Goal: Information Seeking & Learning: Learn about a topic

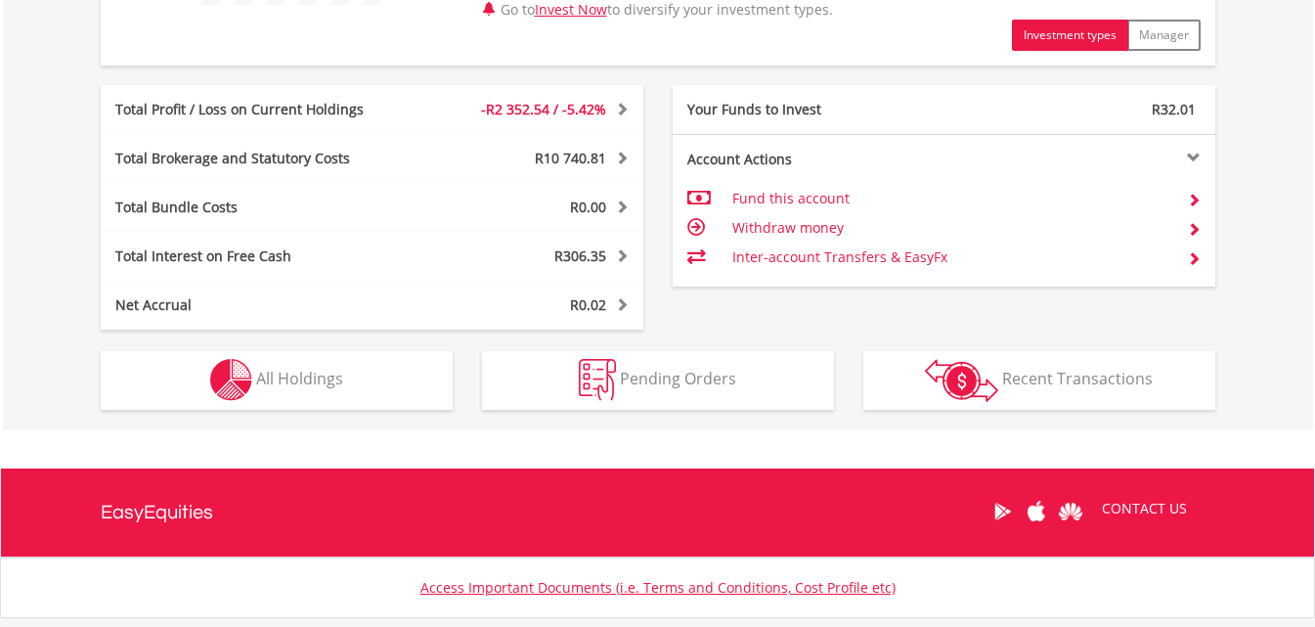
scroll to position [978, 0]
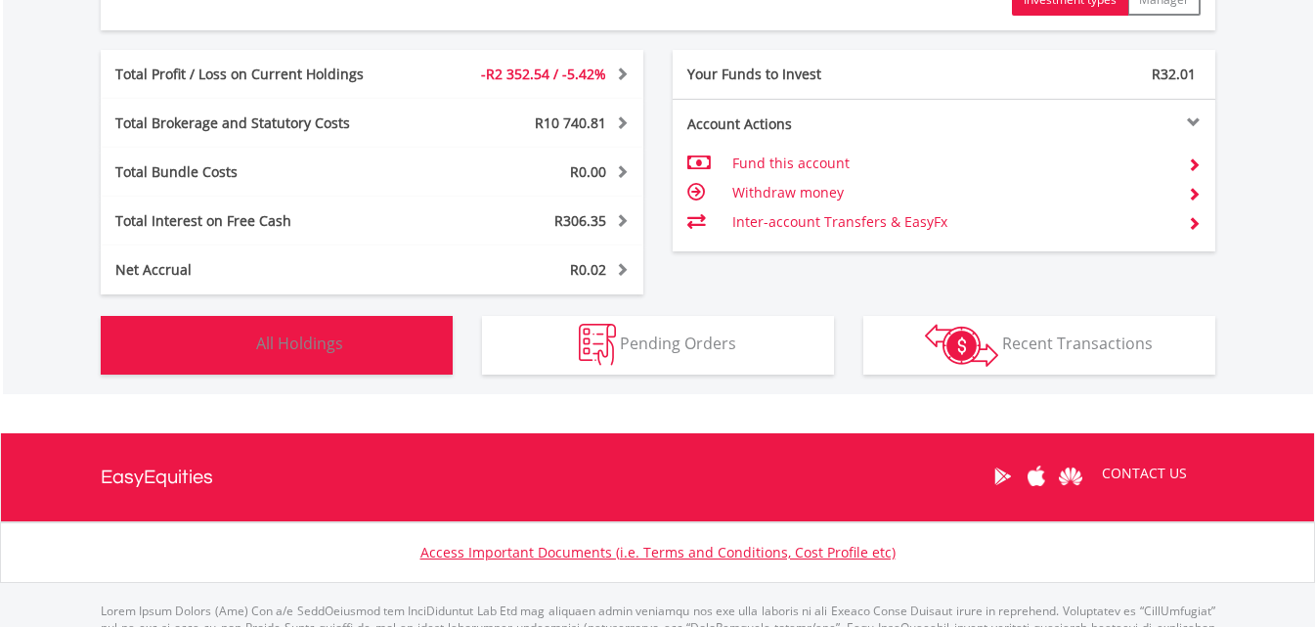
click at [343, 336] on button "Holdings All Holdings" at bounding box center [277, 345] width 352 height 59
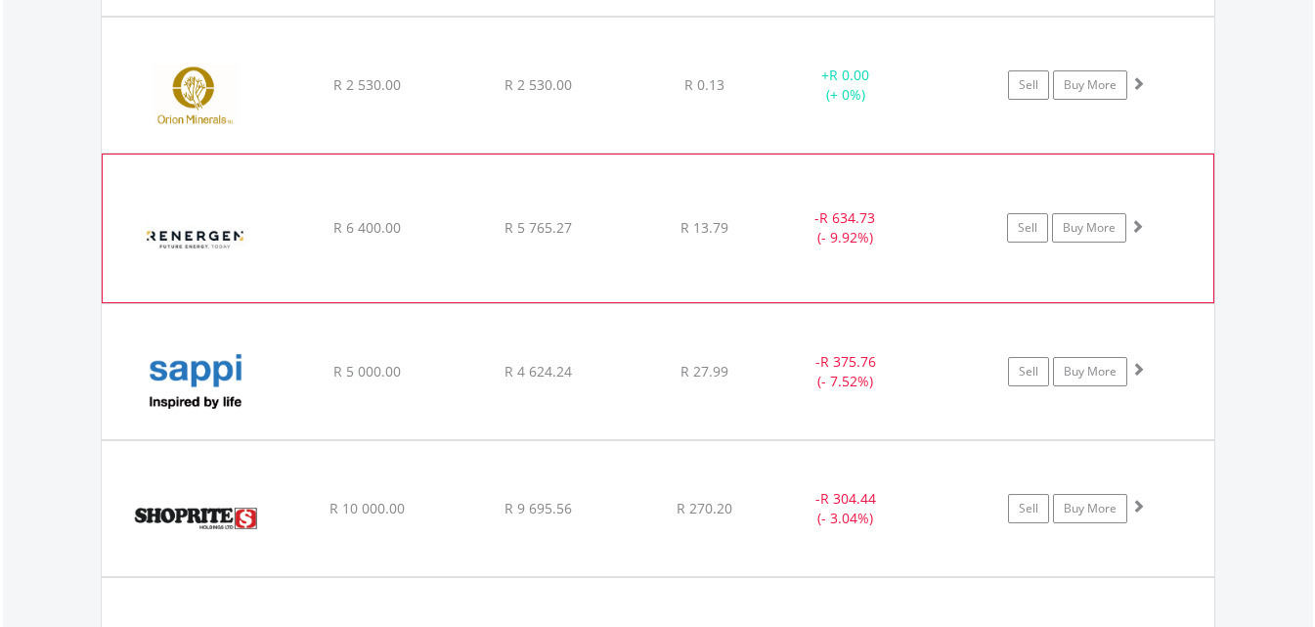
scroll to position [1704, 0]
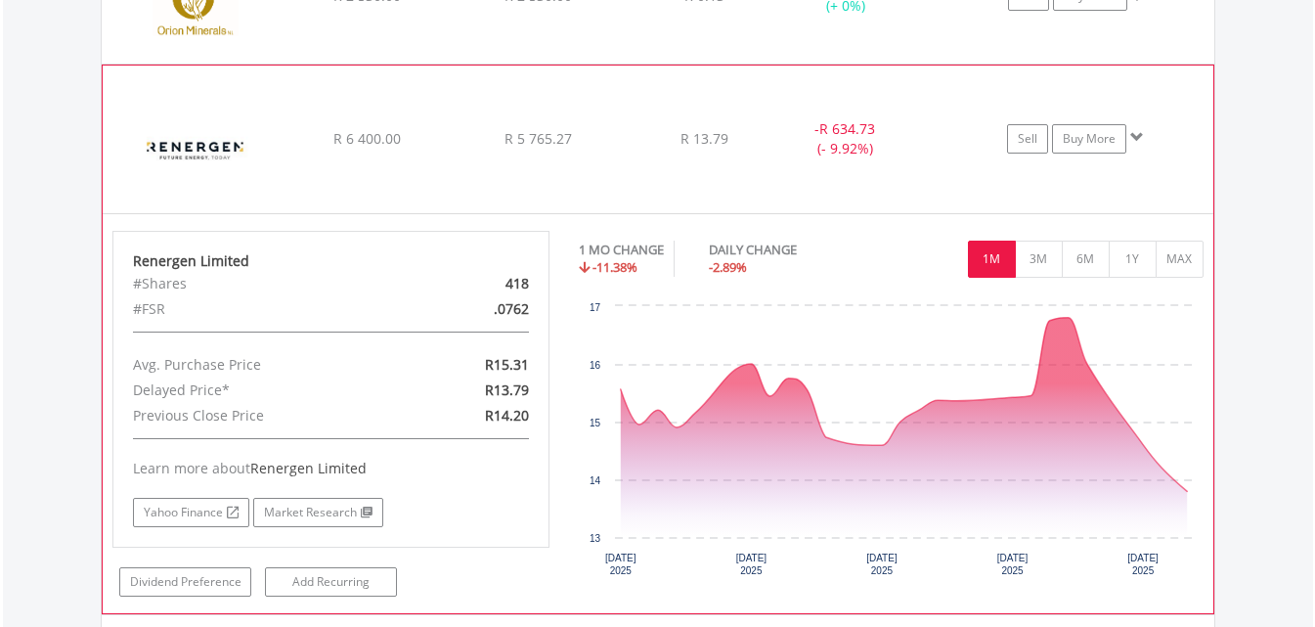
scroll to position [1899, 0]
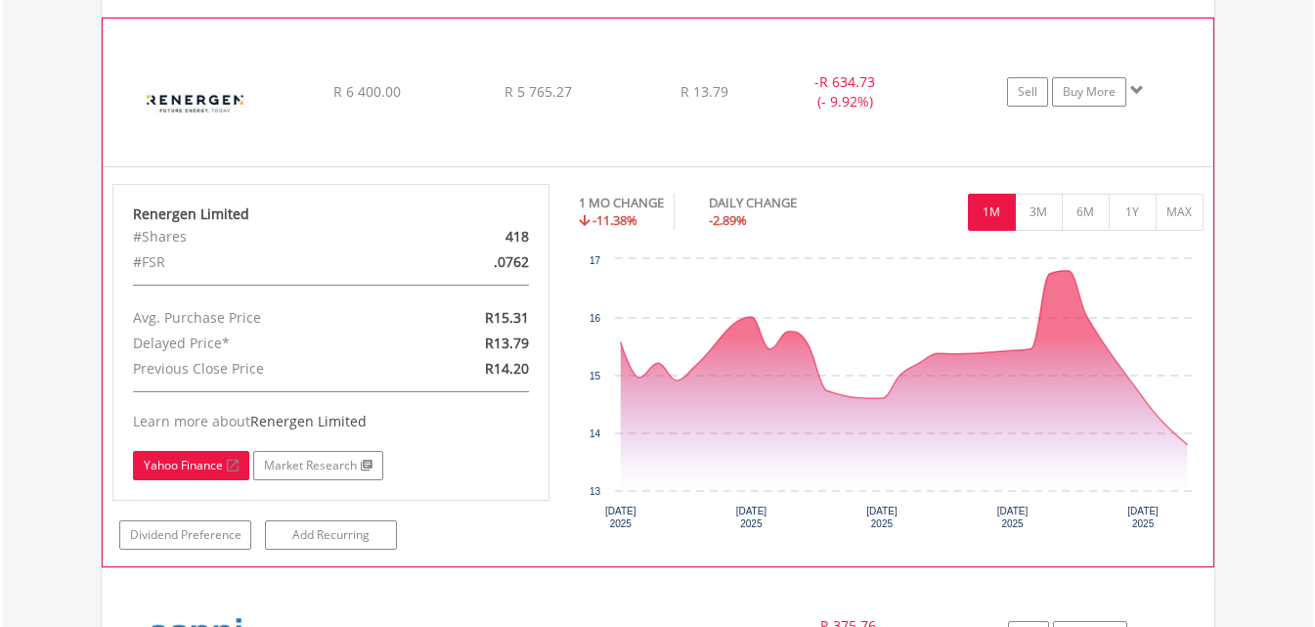
click at [184, 465] on link "Yahoo Finance" at bounding box center [191, 465] width 116 height 29
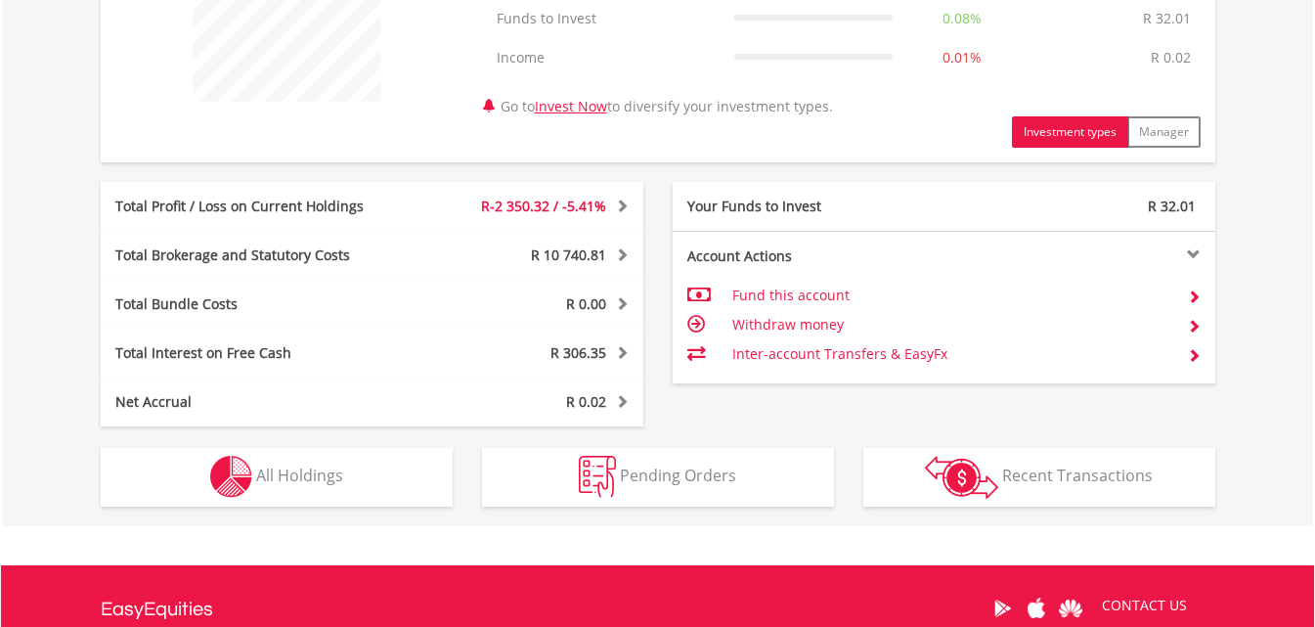
scroll to position [880, 0]
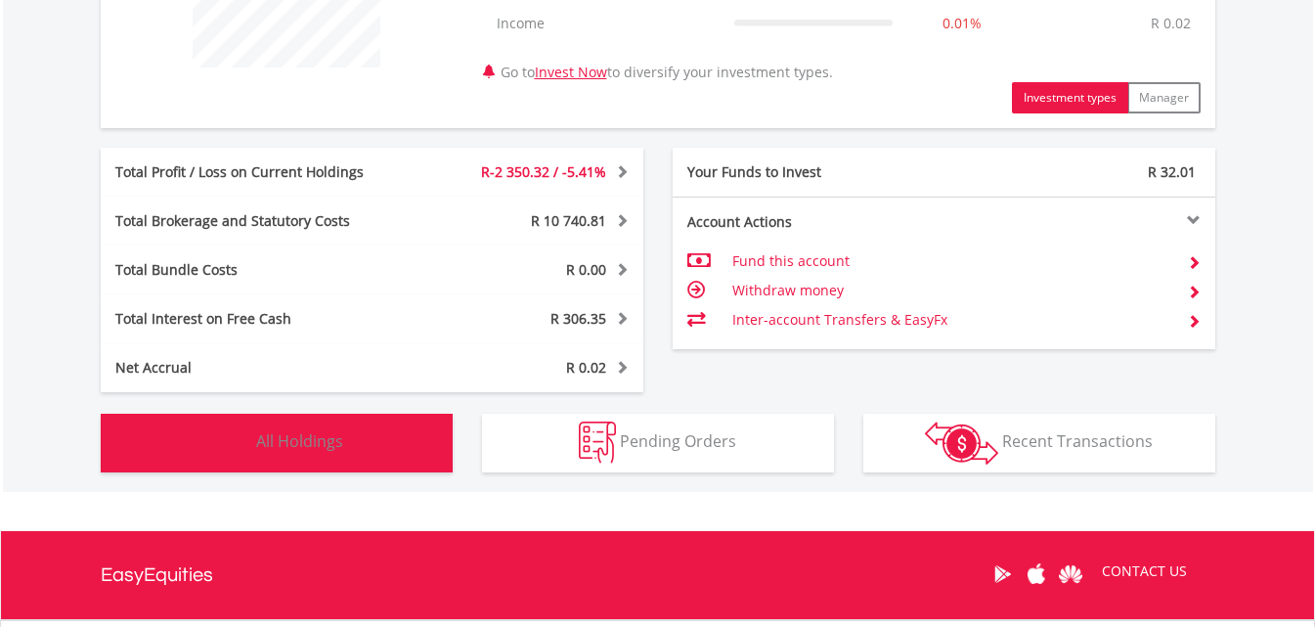
click at [371, 436] on button "Holdings All Holdings" at bounding box center [277, 442] width 352 height 59
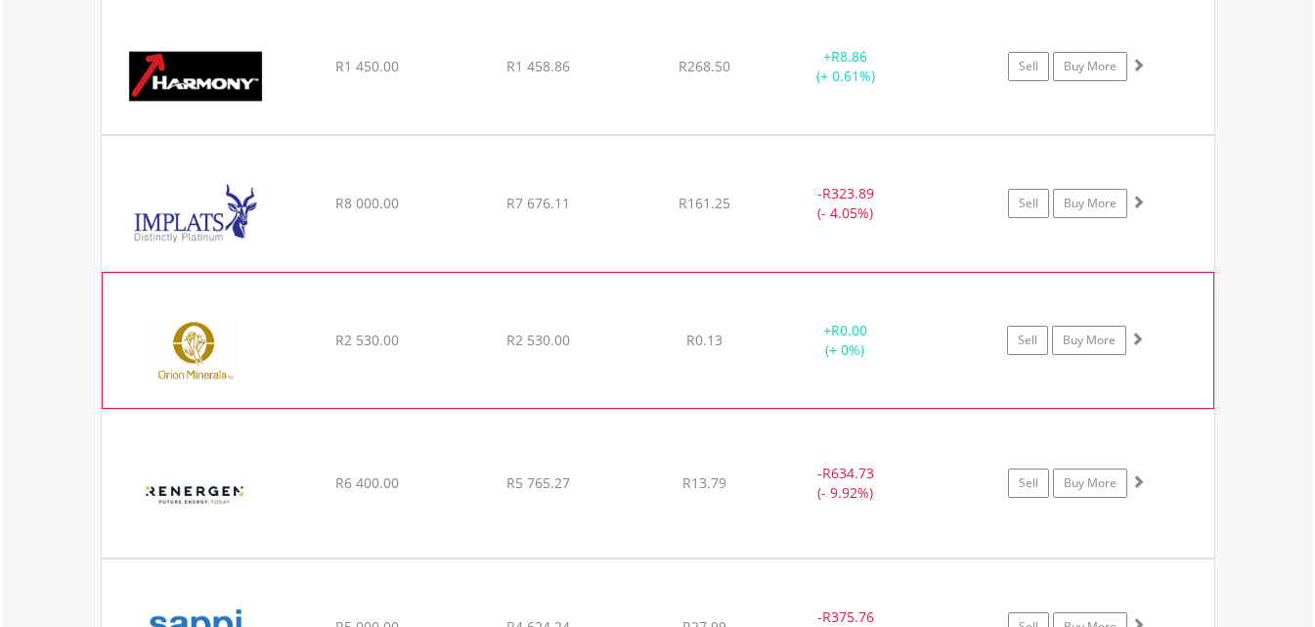
scroll to position [1606, 0]
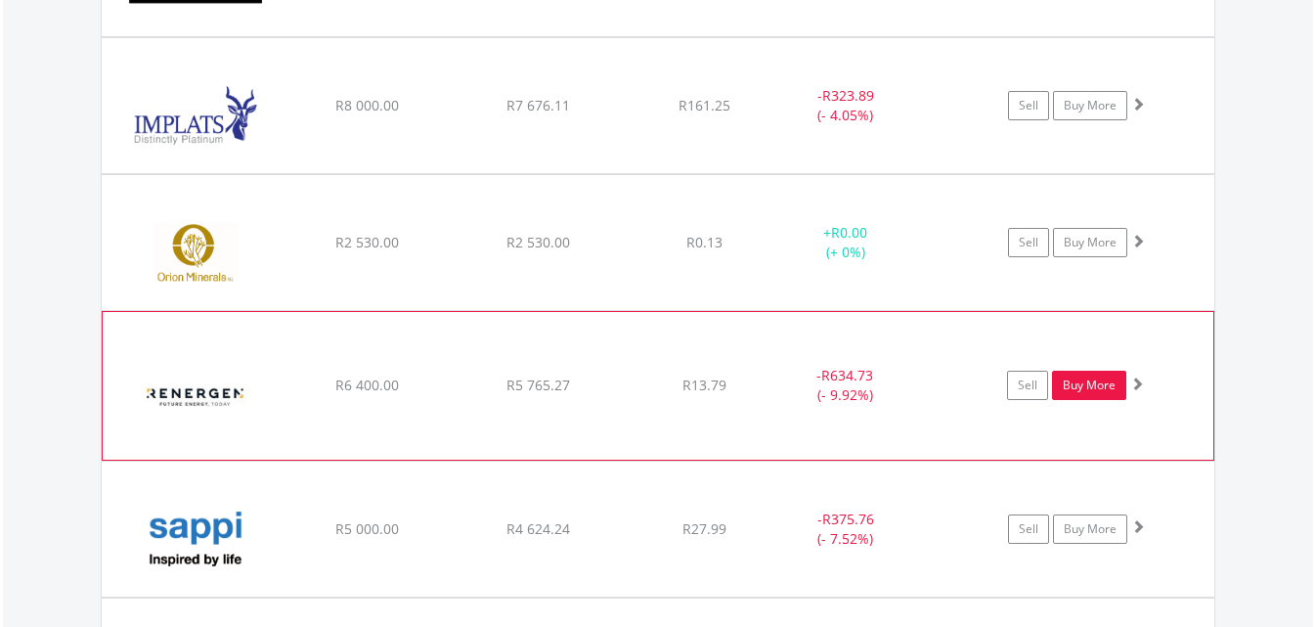
click at [1092, 380] on link "Buy More" at bounding box center [1089, 384] width 74 height 29
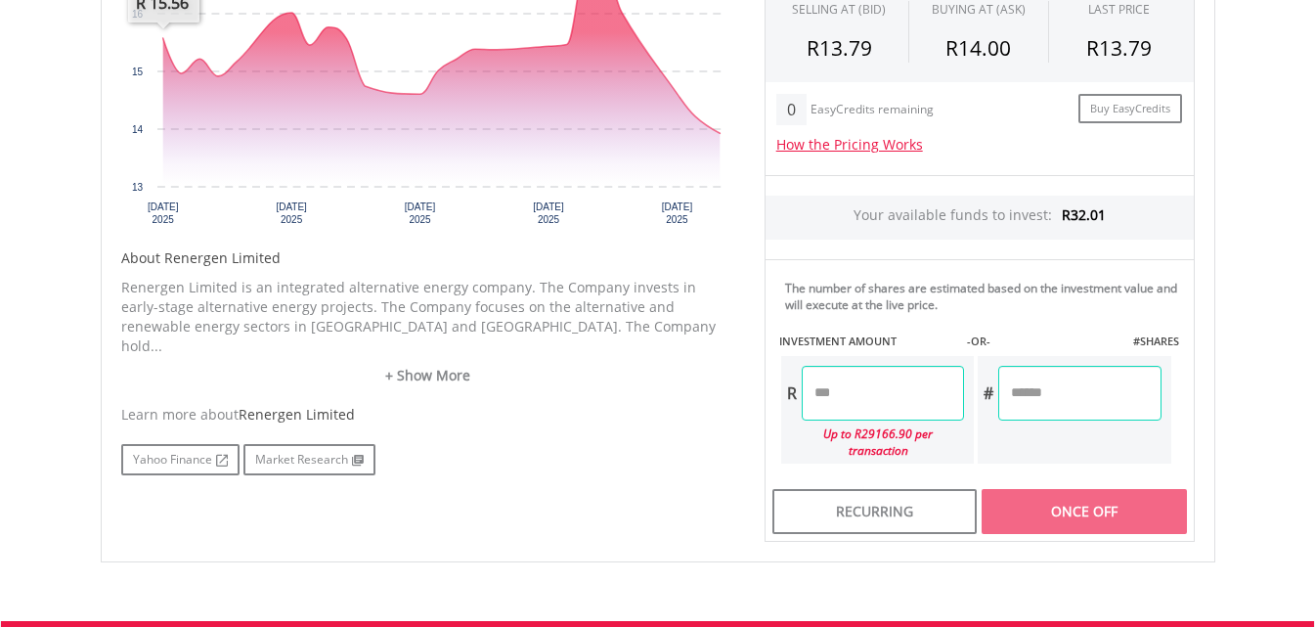
scroll to position [782, 0]
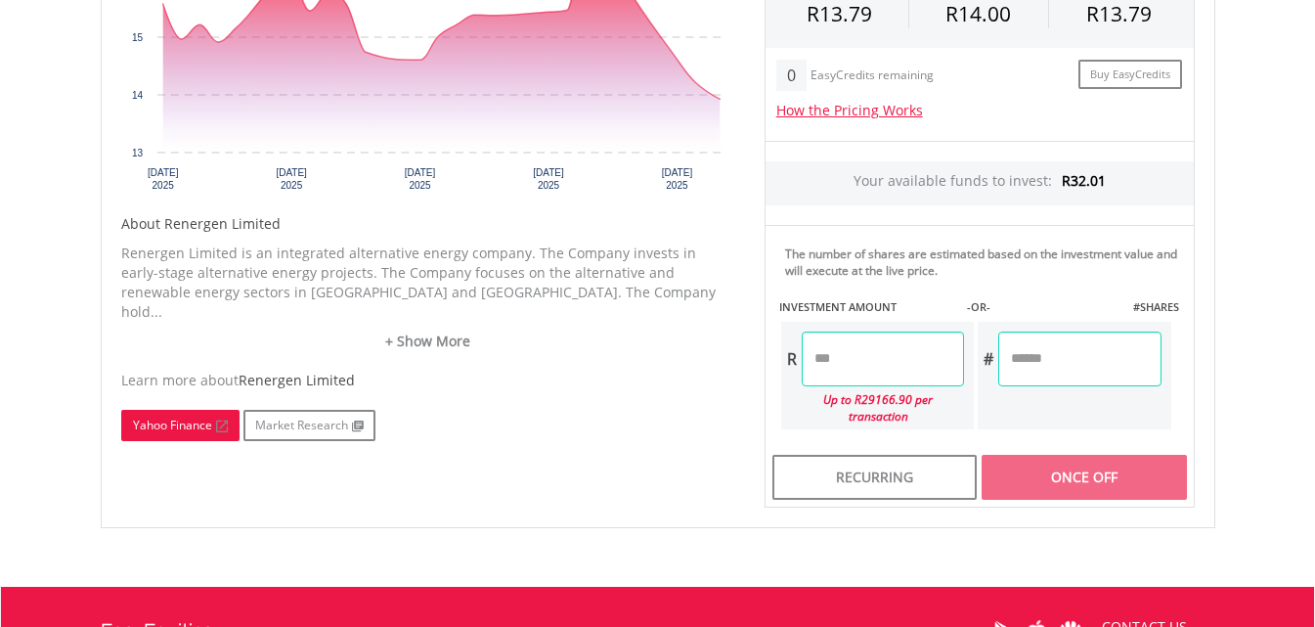
click at [180, 410] on link "Yahoo Finance" at bounding box center [180, 425] width 118 height 31
click at [186, 410] on link "Yahoo Finance" at bounding box center [180, 425] width 118 height 31
